Goal: Complete application form

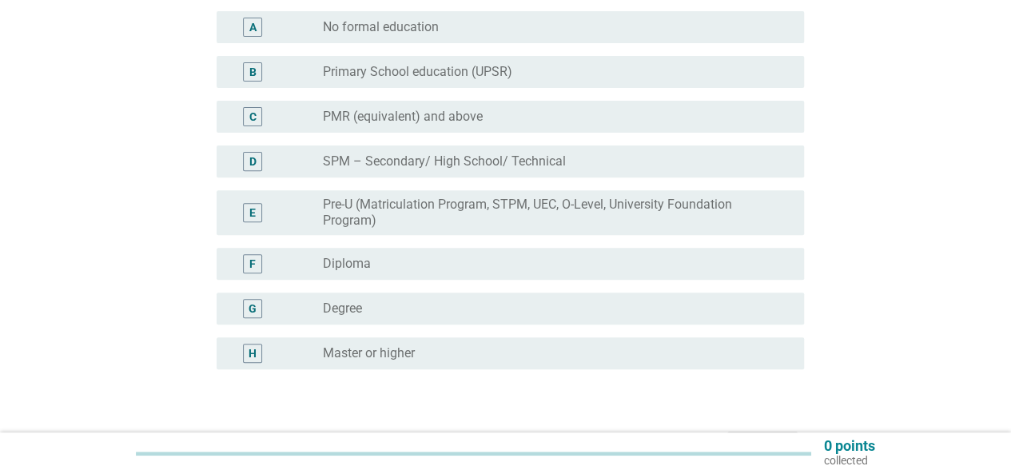
scroll to position [240, 0]
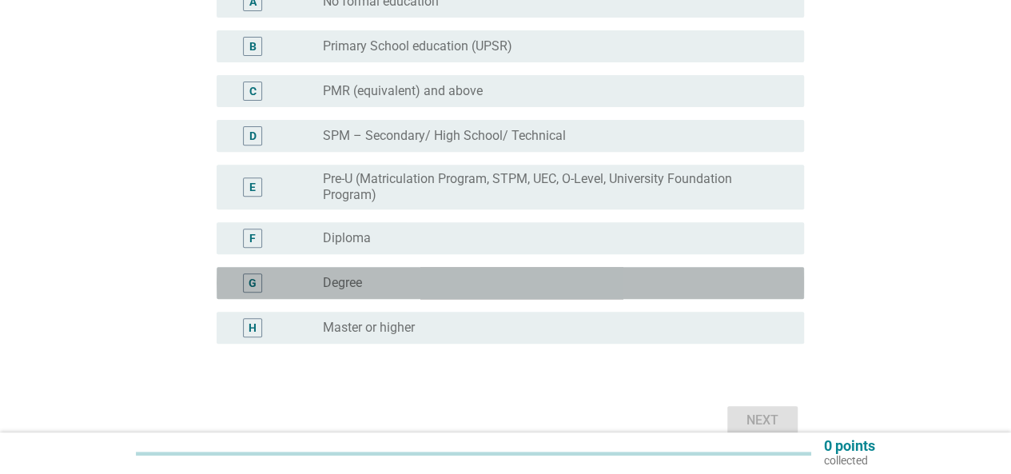
click at [532, 281] on div "radio_button_unchecked Degree" at bounding box center [551, 283] width 456 height 16
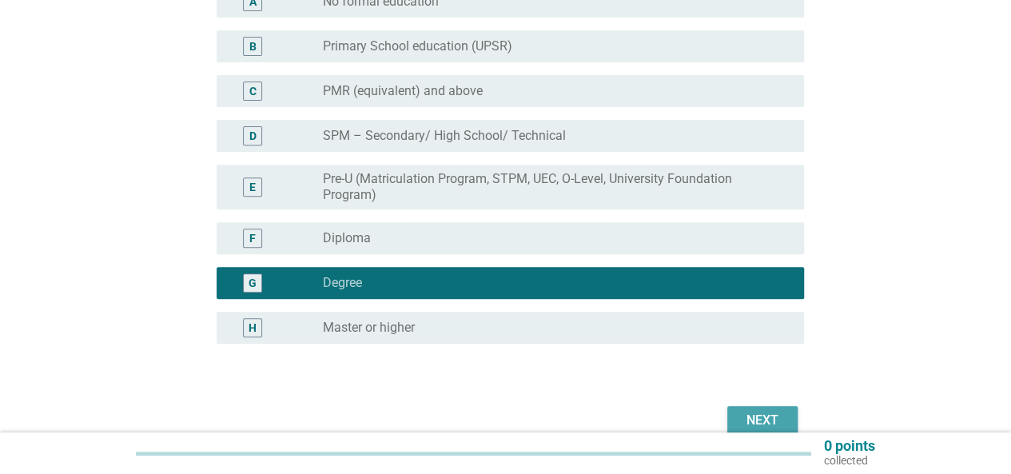
click at [767, 423] on div "Next" at bounding box center [762, 420] width 45 height 19
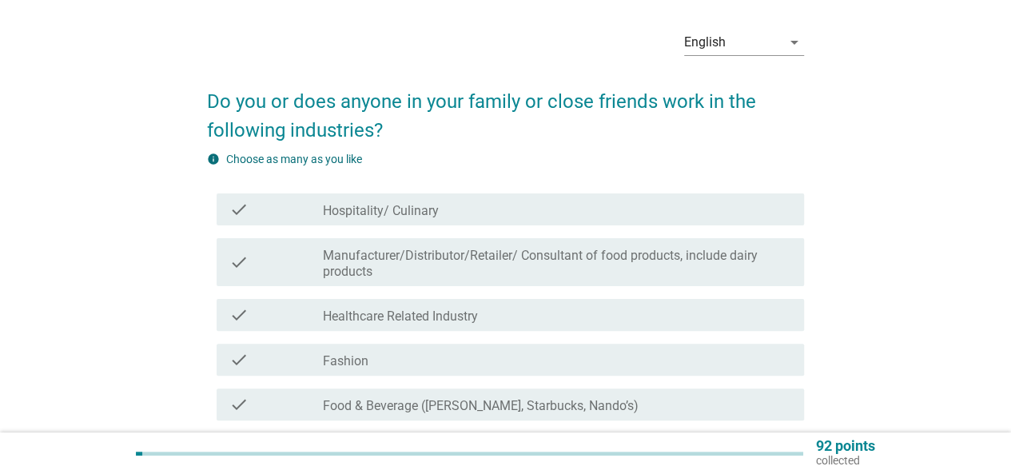
scroll to position [80, 0]
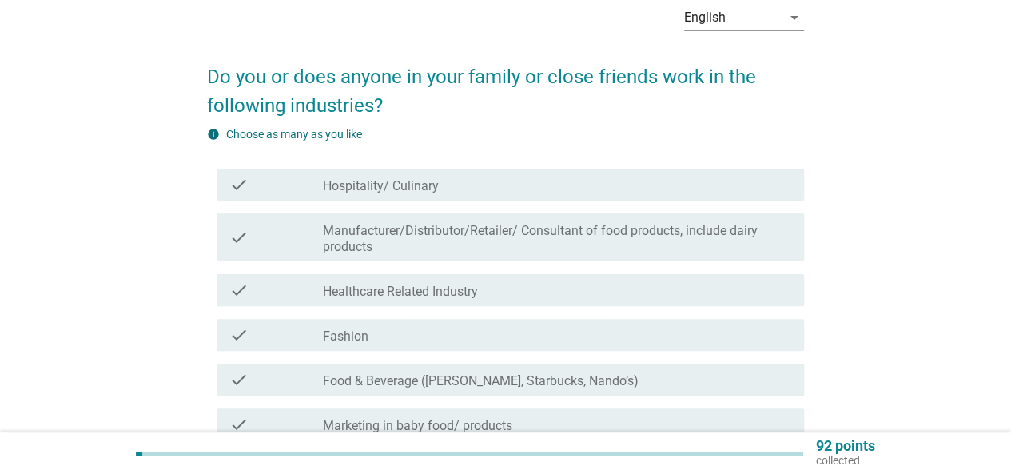
click at [507, 226] on label "Manufacturer/Distributor/Retailer/ Consultant of food products, include dairy p…" at bounding box center [557, 239] width 468 height 32
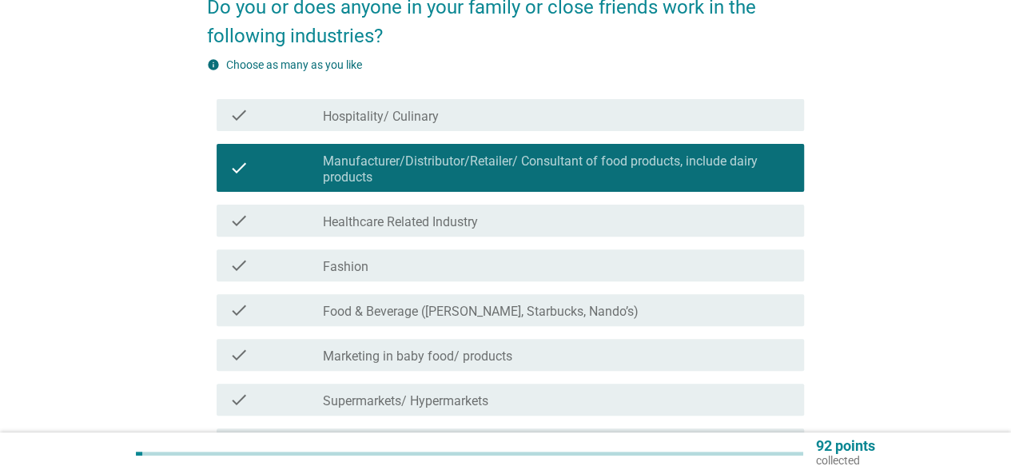
scroll to position [240, 0]
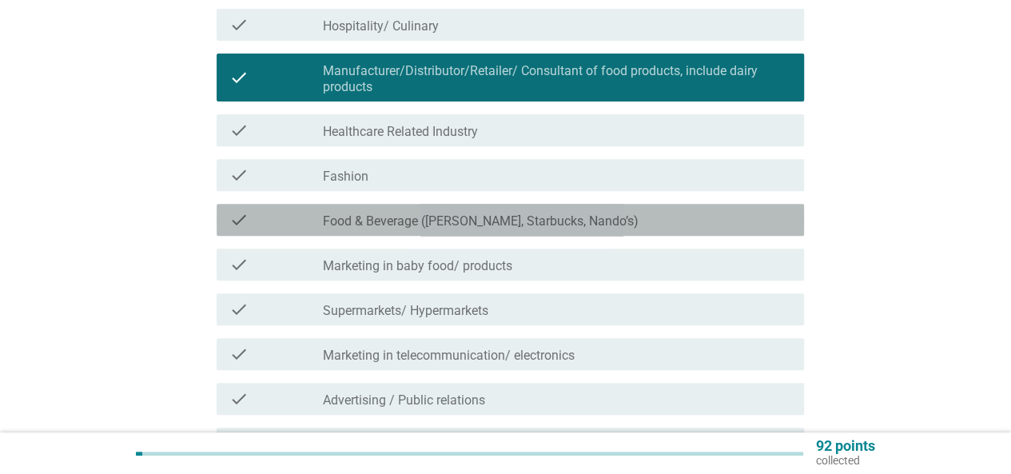
click at [507, 226] on label "Food & Beverage ([PERSON_NAME], Starbucks, Nando’s)" at bounding box center [481, 221] width 316 height 16
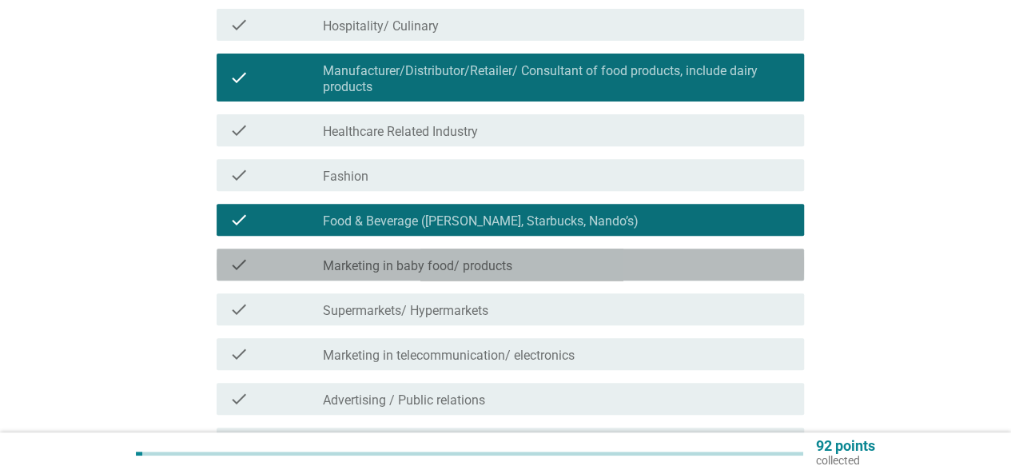
click at [504, 264] on label "Marketing in baby food/ products" at bounding box center [417, 266] width 189 height 16
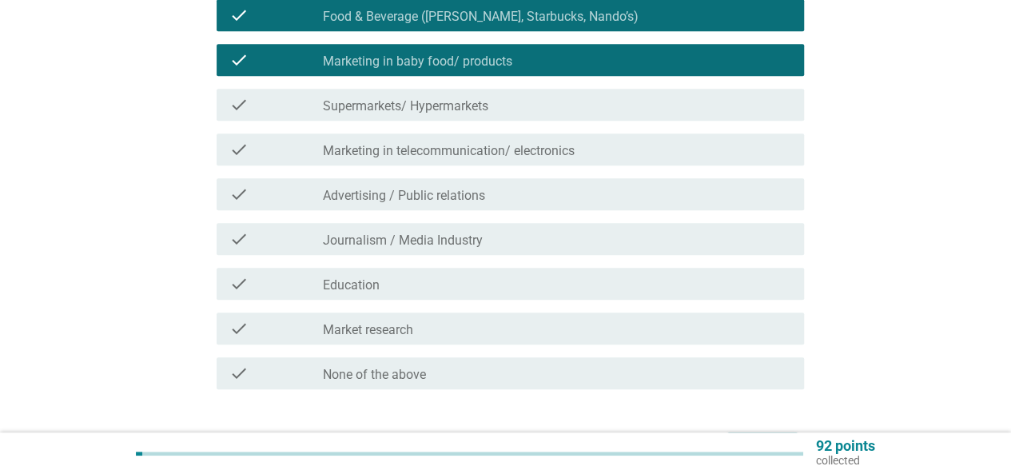
scroll to position [480, 0]
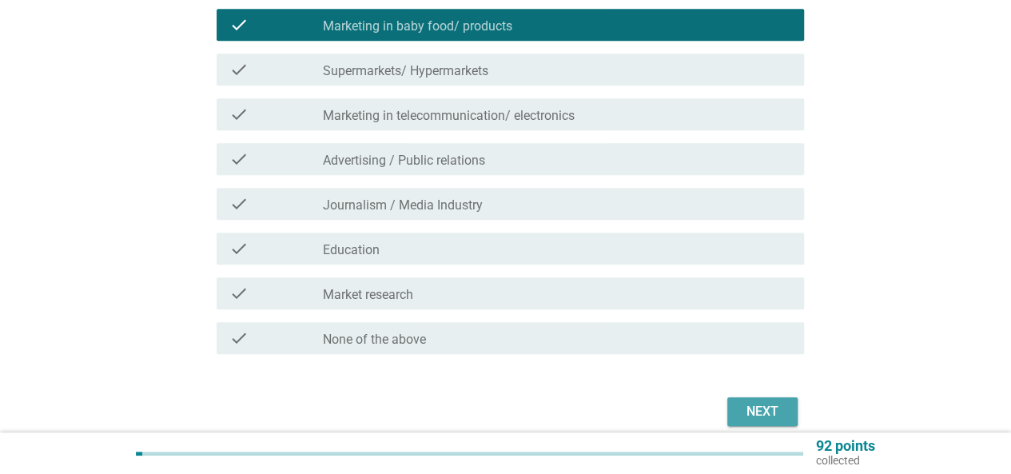
click at [766, 407] on div "Next" at bounding box center [762, 411] width 45 height 19
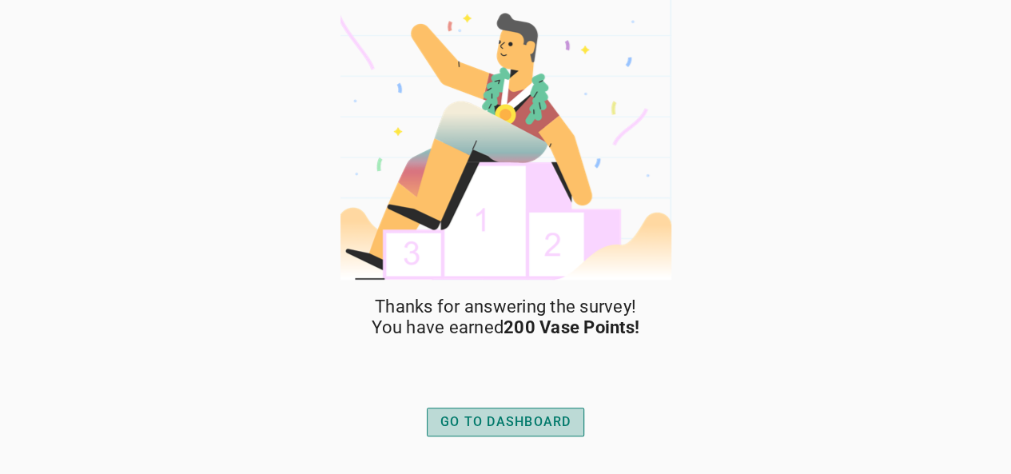
click at [573, 423] on button "GO TO DASHBOARD" at bounding box center [506, 422] width 158 height 29
